Goal: Information Seeking & Learning: Find specific page/section

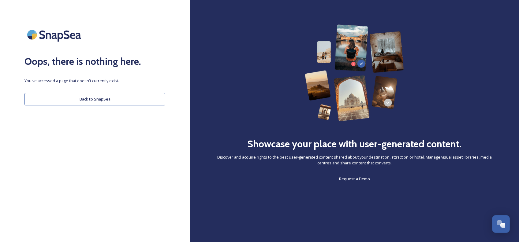
click at [105, 99] on button "Back to SnapSea" at bounding box center [94, 99] width 141 height 13
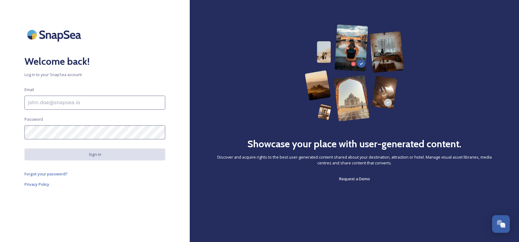
type input "[EMAIL_ADDRESS][DOMAIN_NAME]"
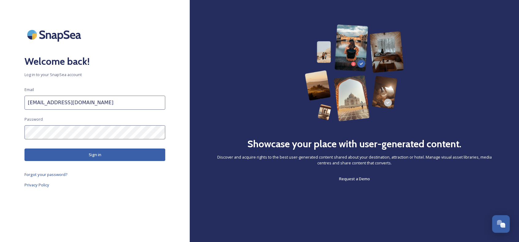
click at [114, 163] on div "Welcome back! Log in to your SnapSea account Email [EMAIL_ADDRESS][DOMAIN_NAME]…" at bounding box center [95, 120] width 190 height 193
click at [125, 157] on button "Sign in" at bounding box center [94, 155] width 141 height 13
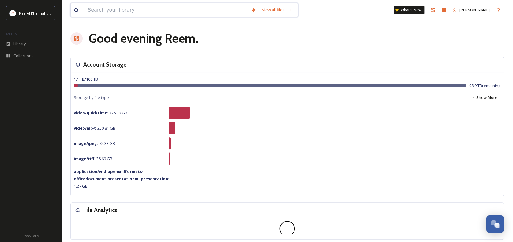
click at [95, 12] on input at bounding box center [166, 9] width 163 height 13
type input "events"
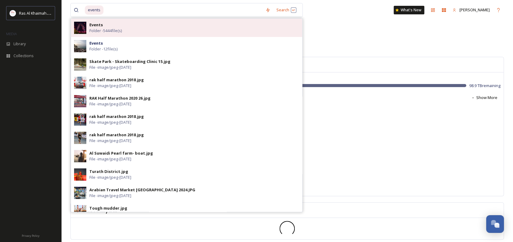
click at [118, 27] on div "Events Folder - 5444 file(s)" at bounding box center [194, 28] width 210 height 12
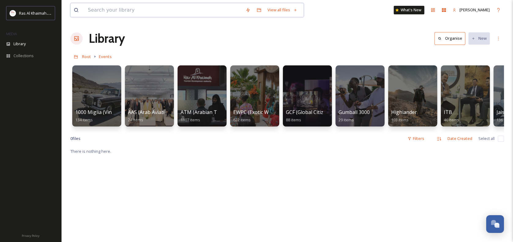
click at [125, 11] on input at bounding box center [164, 9] width 158 height 13
type input "events 2025"
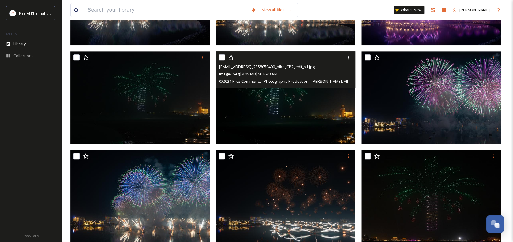
scroll to position [134, 0]
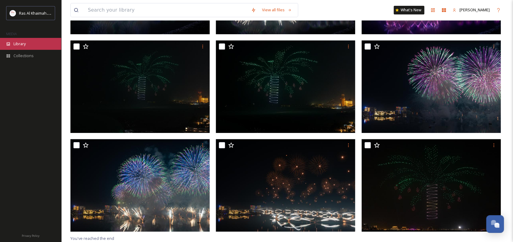
click at [31, 47] on div "Library" at bounding box center [30, 44] width 61 height 12
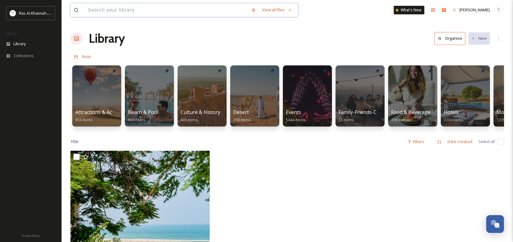
click at [118, 10] on input at bounding box center [166, 9] width 163 height 13
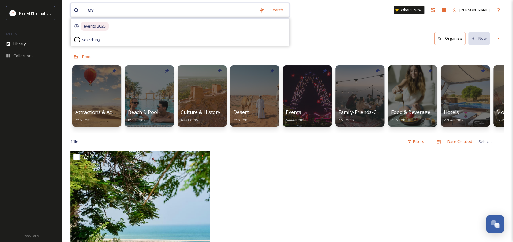
type input "e"
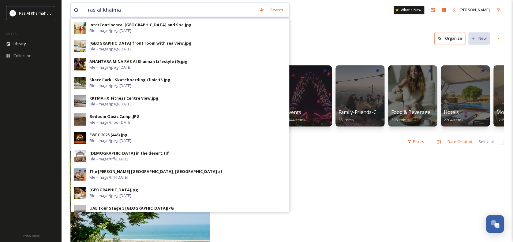
type input "ras al khaimah"
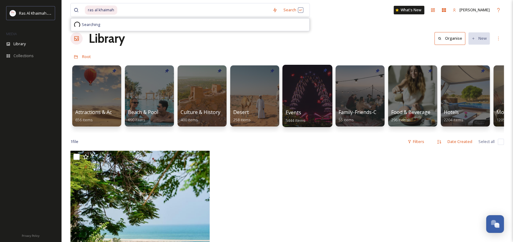
click at [304, 105] on div at bounding box center [307, 96] width 50 height 62
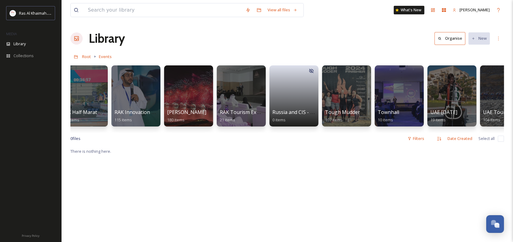
scroll to position [0, 810]
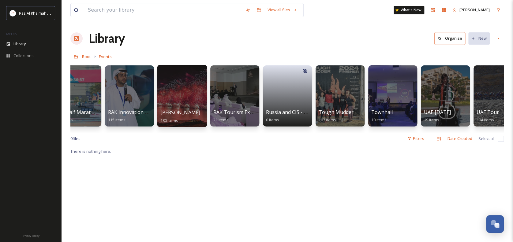
click at [180, 115] on span "[PERSON_NAME]" at bounding box center [180, 112] width 40 height 7
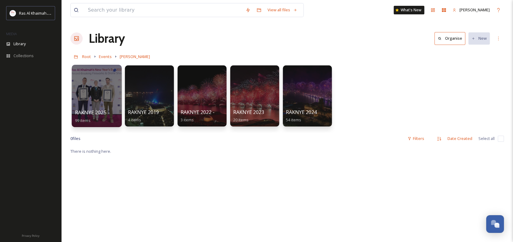
click at [87, 95] on div at bounding box center [97, 96] width 50 height 62
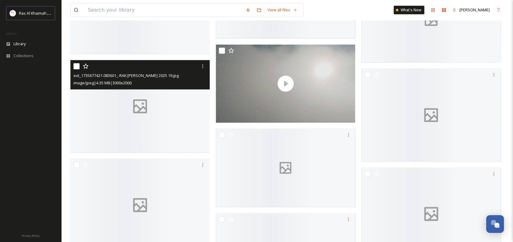
scroll to position [735, 0]
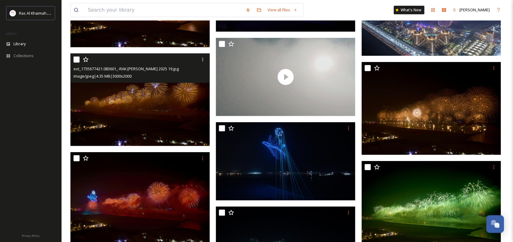
click at [161, 113] on img at bounding box center [139, 100] width 139 height 93
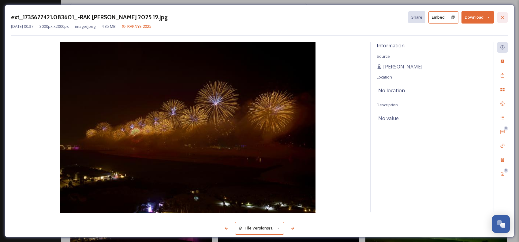
click at [504, 15] on icon at bounding box center [502, 17] width 5 height 5
